Goal: Transaction & Acquisition: Purchase product/service

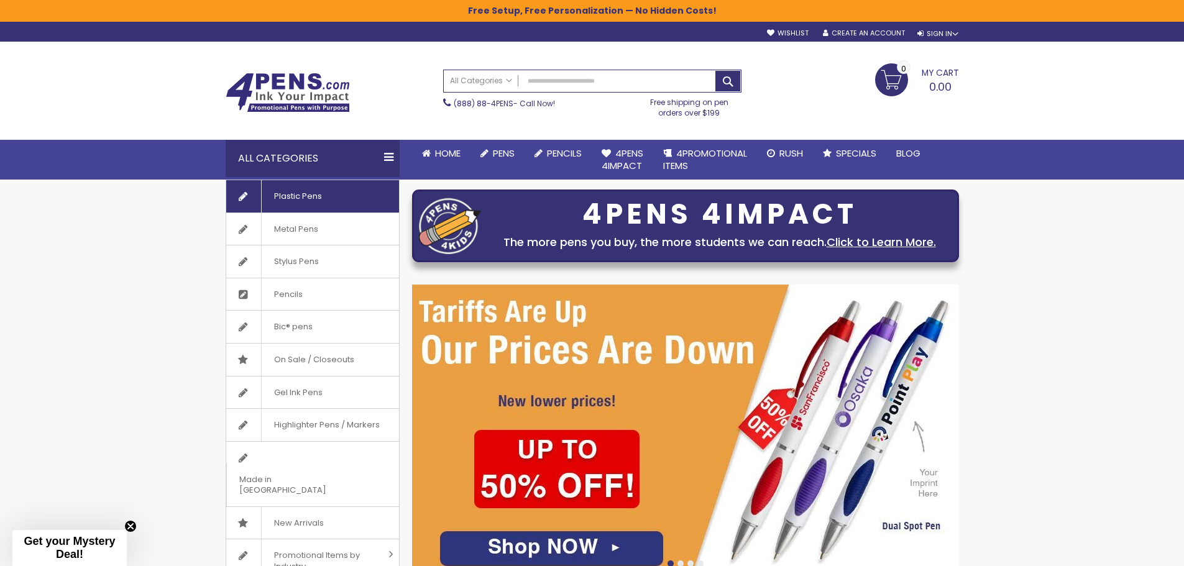
click at [273, 195] on span "Plastic Pens" at bounding box center [297, 196] width 73 height 32
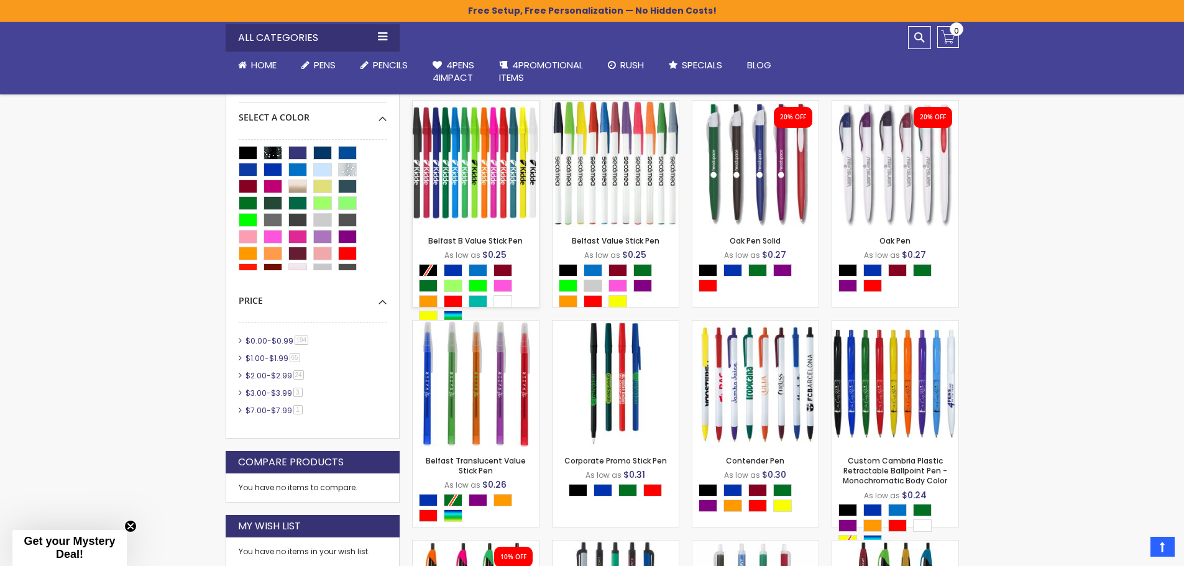
scroll to position [435, 0]
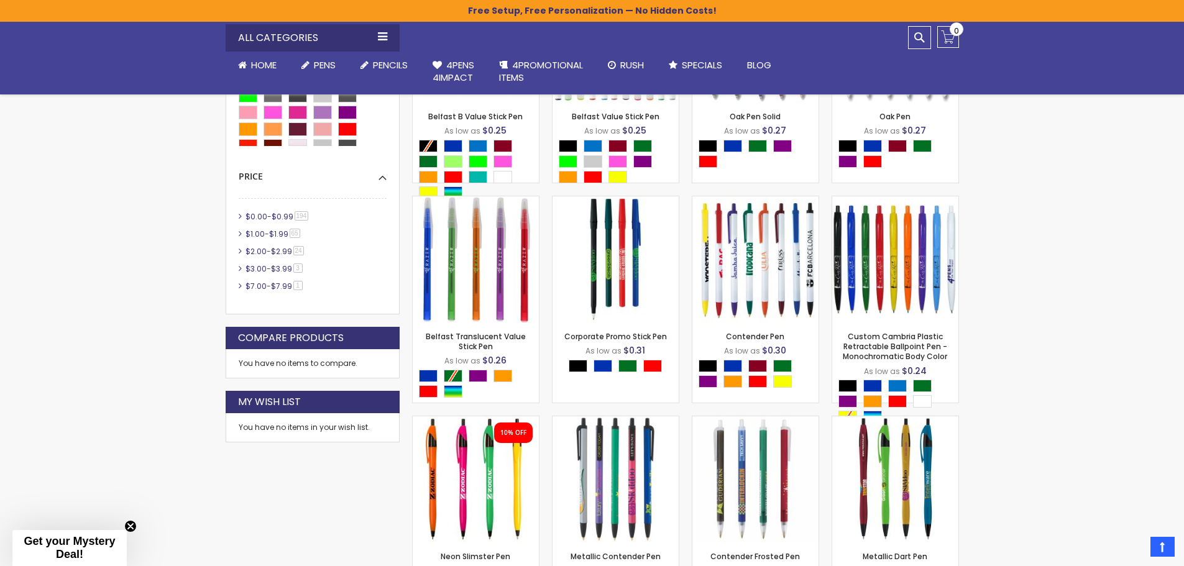
click at [277, 218] on span "$0.99" at bounding box center [283, 216] width 22 height 11
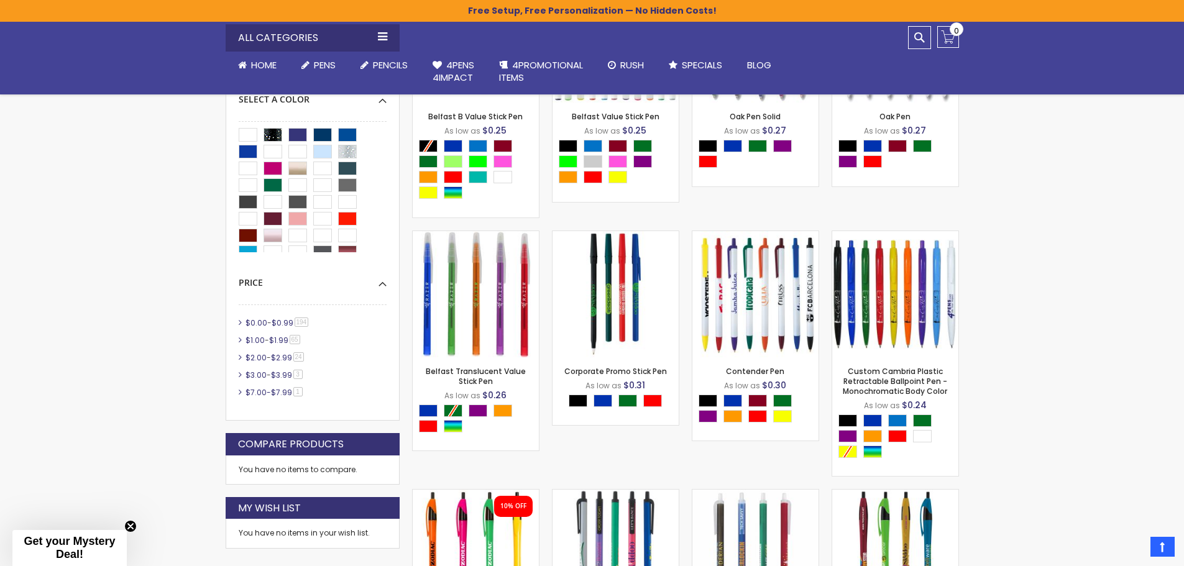
scroll to position [622, 0]
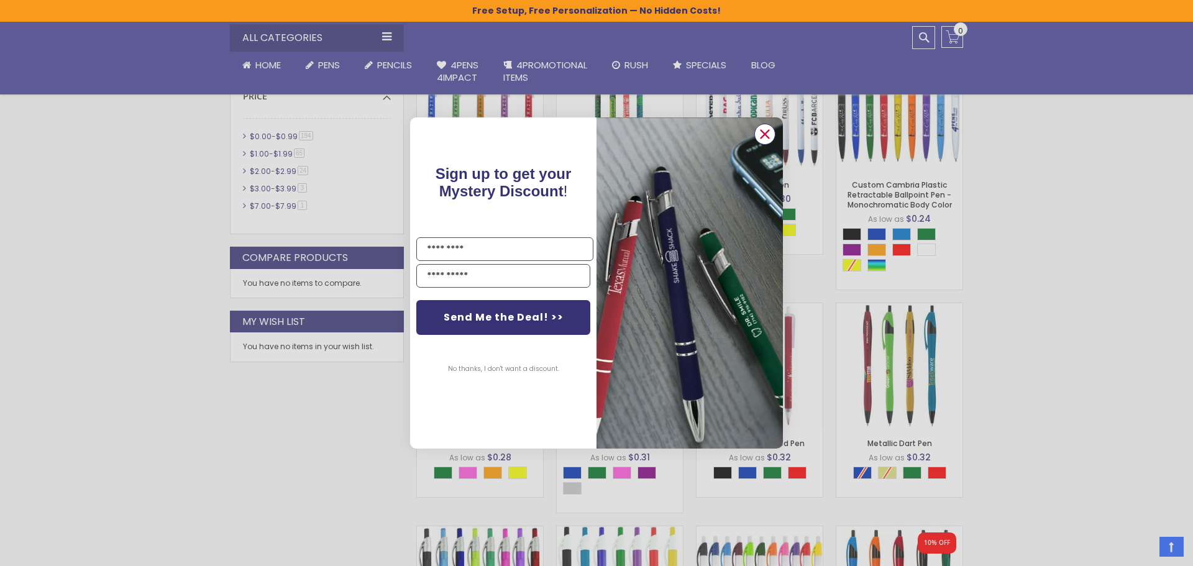
click at [766, 133] on icon "Close dialog" at bounding box center [765, 134] width 8 height 8
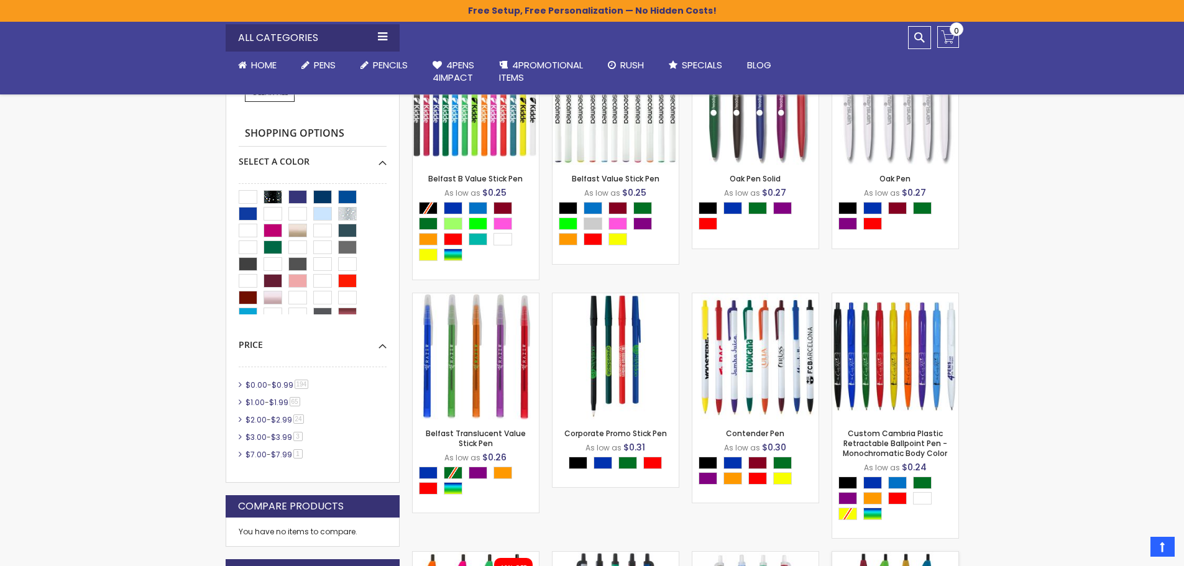
scroll to position [62, 0]
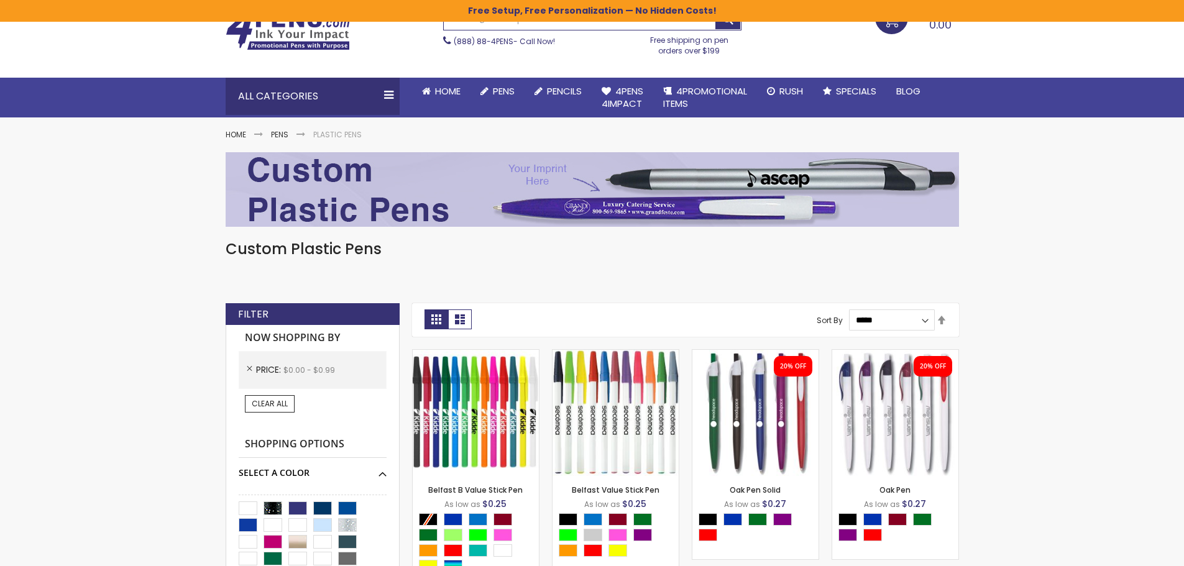
click at [383, 474] on div "Select A Color" at bounding box center [313, 468] width 148 height 21
click at [383, 473] on div "Select A Color" at bounding box center [313, 468] width 148 height 21
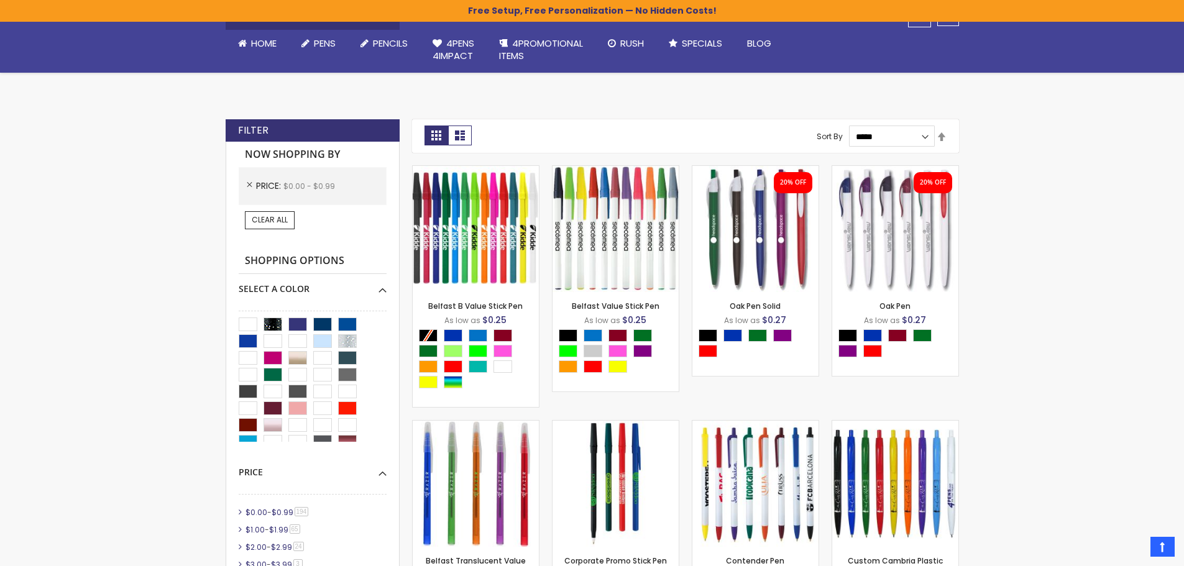
scroll to position [121, 0]
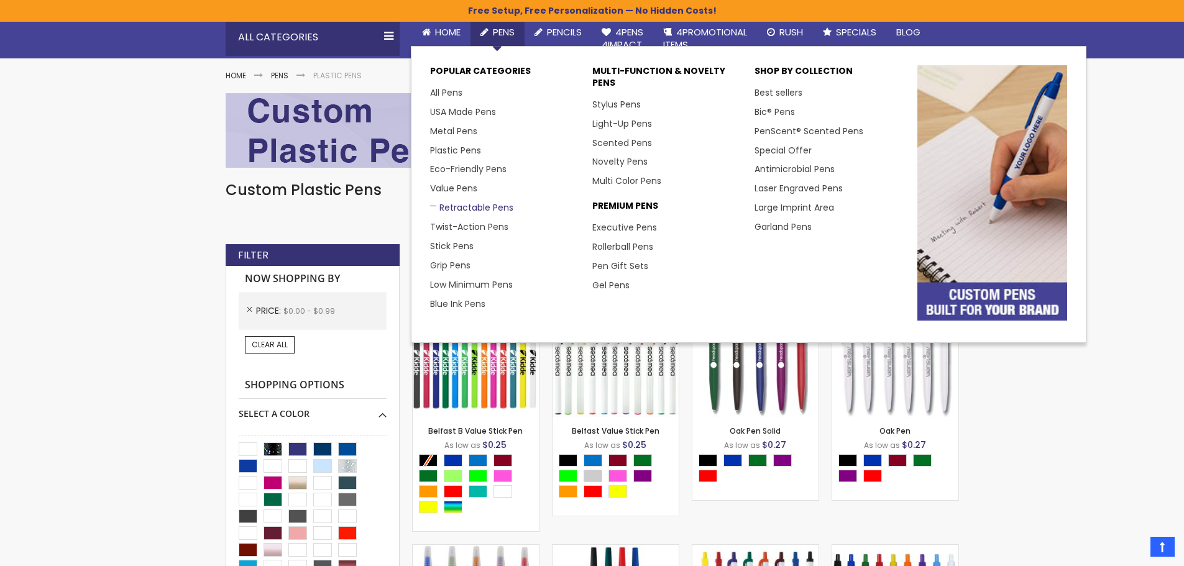
click at [463, 210] on link "Retractable Pens" at bounding box center [471, 207] width 83 height 12
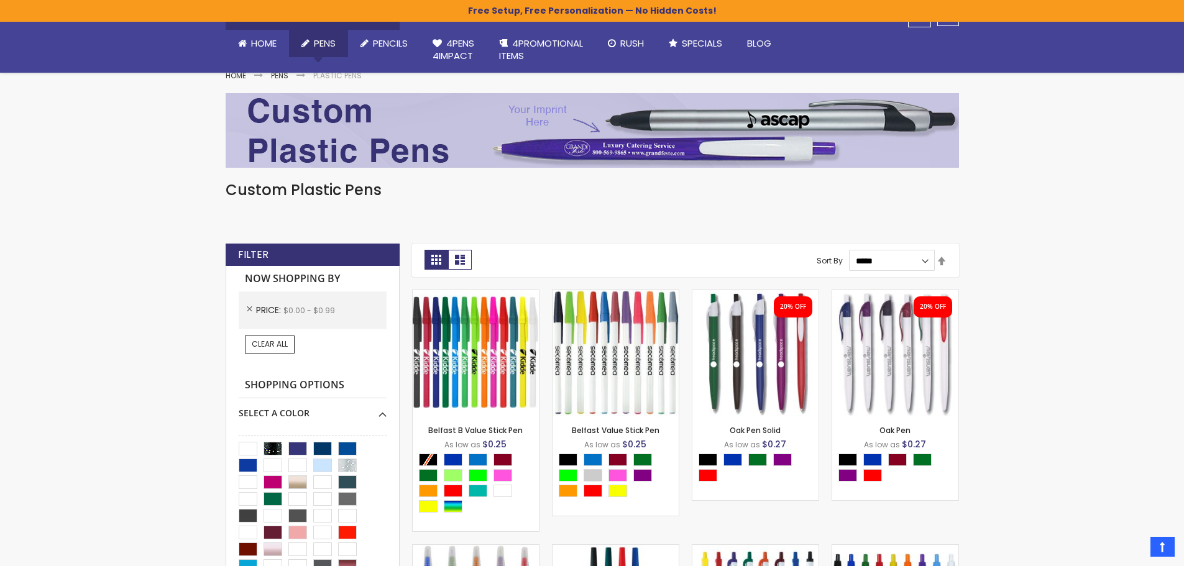
scroll to position [435, 0]
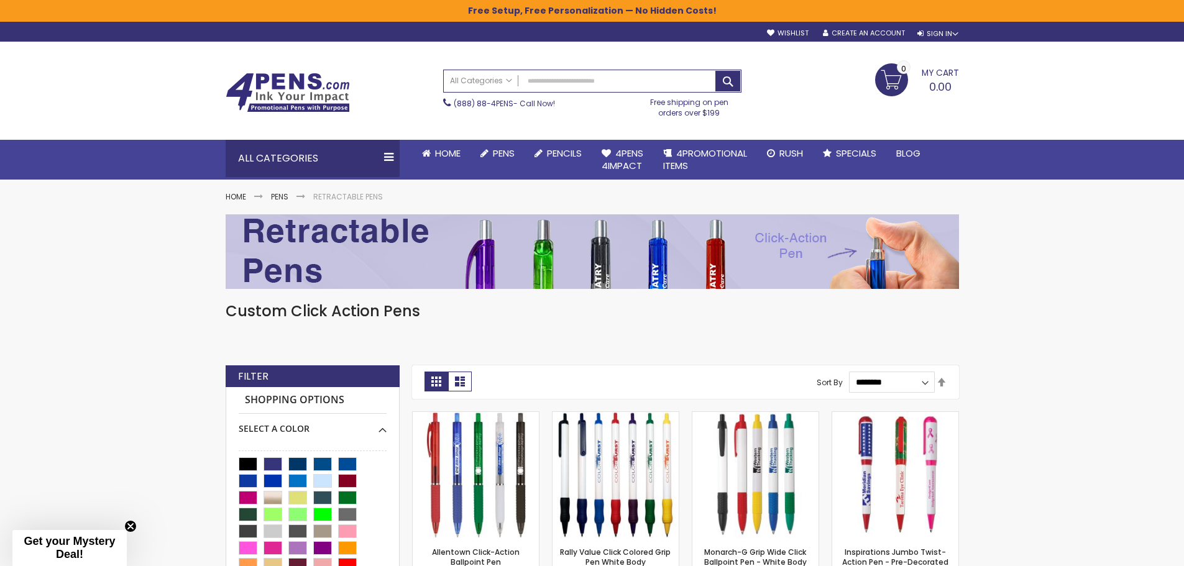
scroll to position [186, 0]
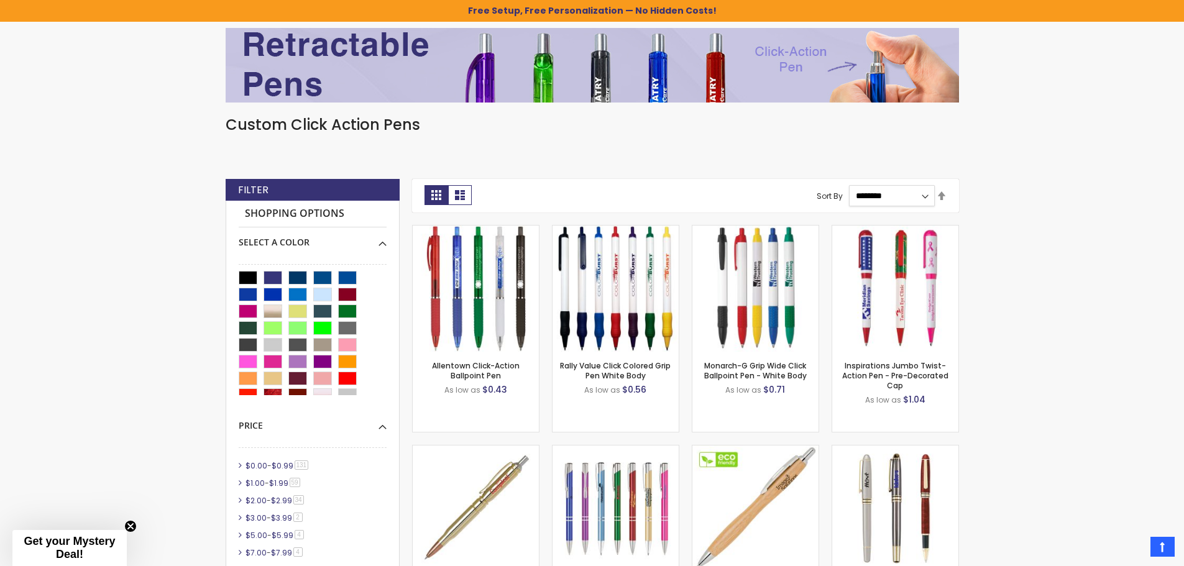
click at [912, 195] on select "**********" at bounding box center [892, 195] width 86 height 21
select select "*****"
click at [849, 185] on select "**********" at bounding box center [892, 195] width 86 height 21
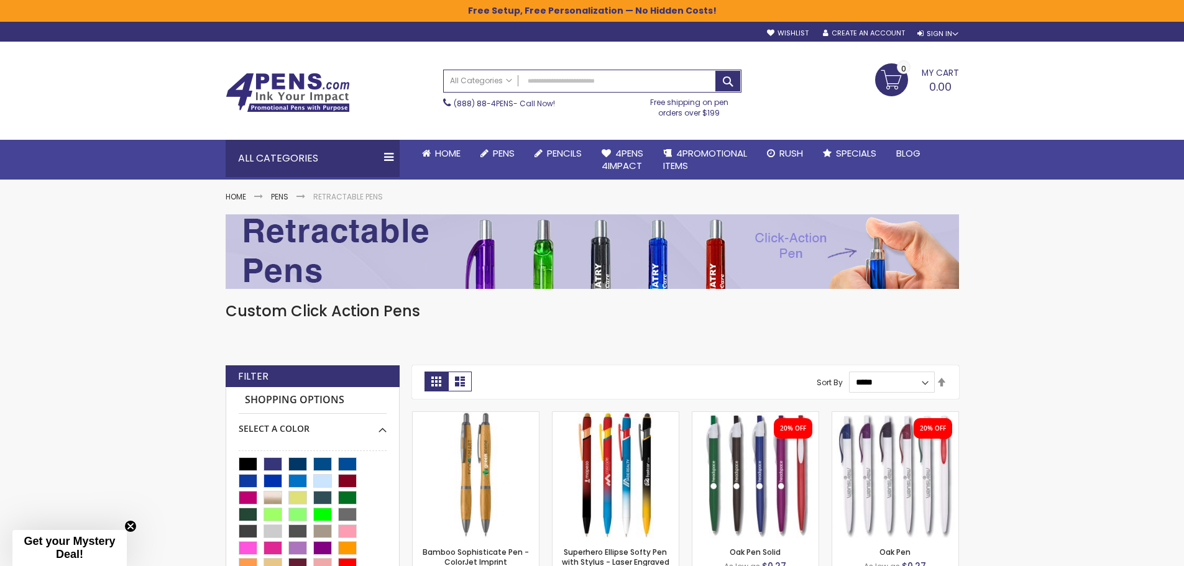
scroll to position [328, 0]
